Goal: Find contact information: Find contact information

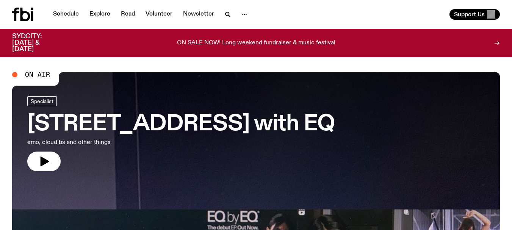
click at [36, 77] on span "On Air" at bounding box center [37, 74] width 25 height 7
click at [44, 158] on icon "button" at bounding box center [44, 161] width 12 height 12
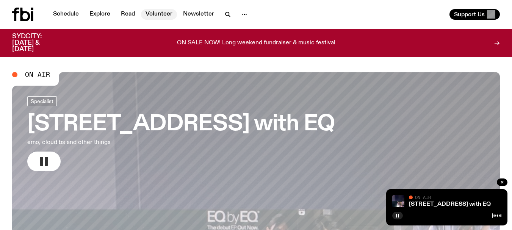
click at [158, 12] on link "Volunteer" at bounding box center [159, 14] width 36 height 11
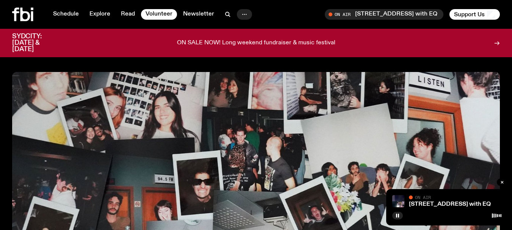
click at [247, 16] on icon "button" at bounding box center [244, 14] width 9 height 9
click at [250, 41] on link "Contact" at bounding box center [245, 43] width 38 height 11
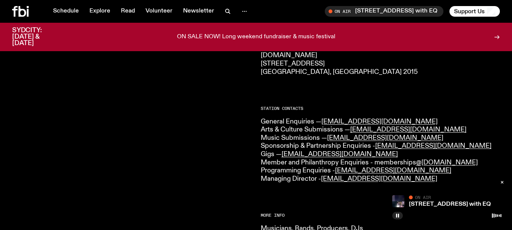
scroll to position [147, 0]
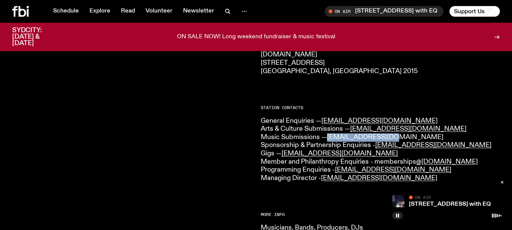
drag, startPoint x: 395, startPoint y: 139, endPoint x: 329, endPoint y: 137, distance: 66.0
click at [329, 137] on p "General Enquiries — [EMAIL_ADDRESS][DOMAIN_NAME] Arts & Culture Submissions — […" at bounding box center [381, 150] width 240 height 66
copy link "[EMAIL_ADDRESS][DOMAIN_NAME]"
click at [372, 145] on p "General Enquiries — [EMAIL_ADDRESS][DOMAIN_NAME] Arts & Culture Submissions — […" at bounding box center [381, 150] width 240 height 66
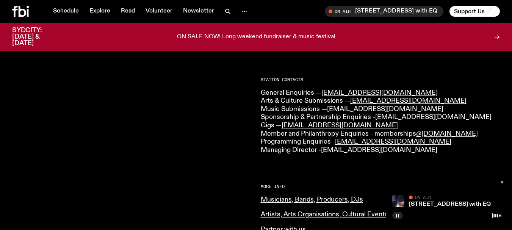
scroll to position [183, 0]
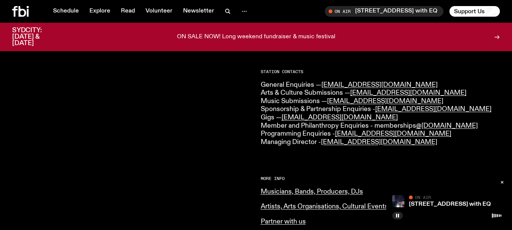
click at [18, 8] on icon at bounding box center [20, 11] width 17 height 11
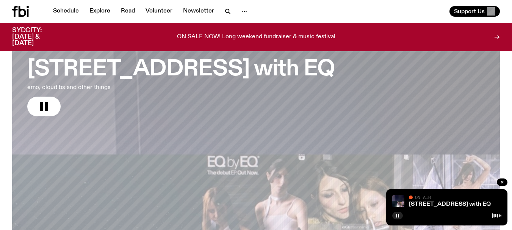
scroll to position [50, 0]
